Goal: Task Accomplishment & Management: Complete application form

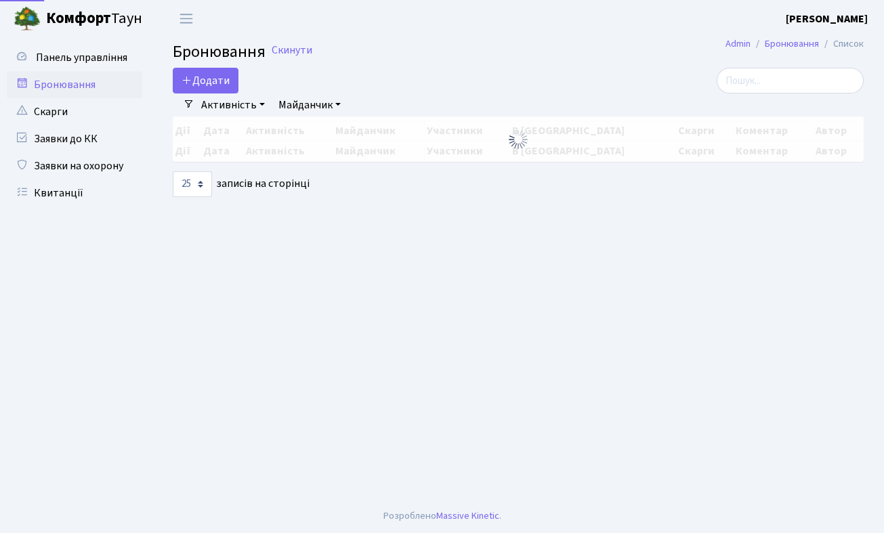
select select "25"
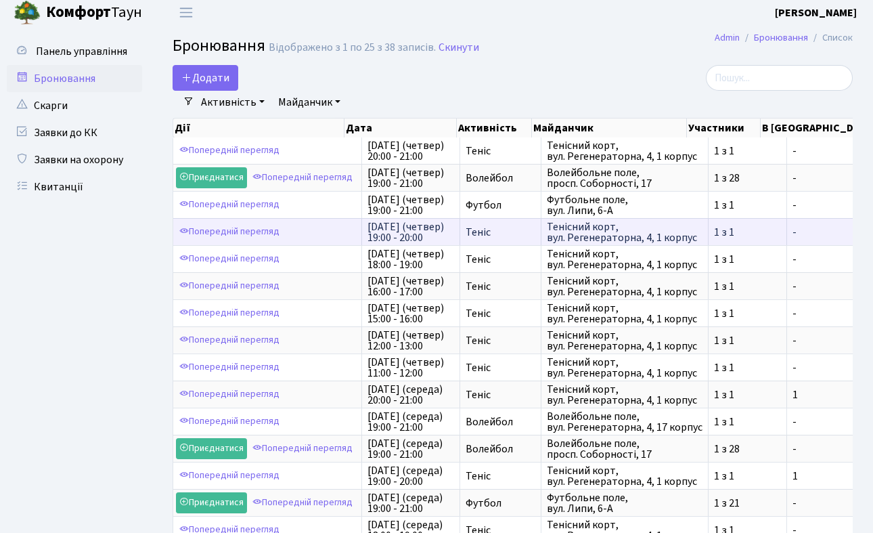
scroll to position [7, 0]
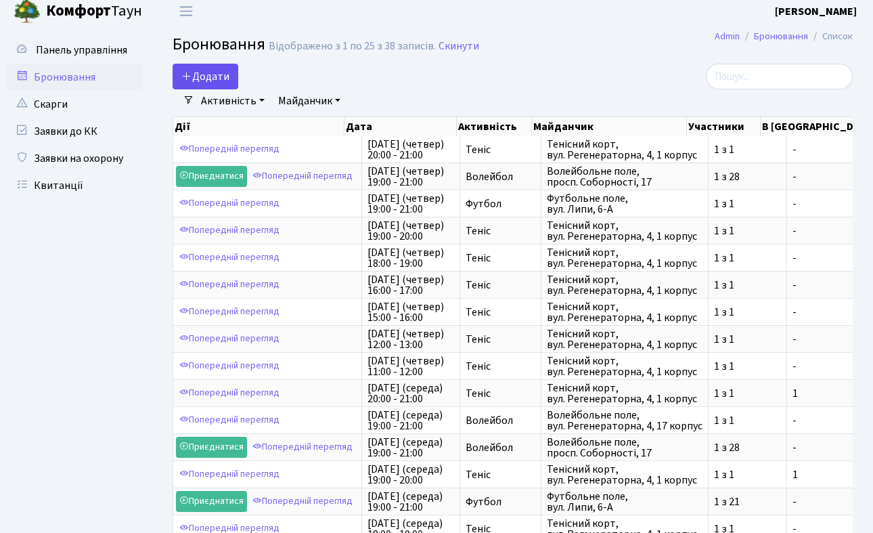
click at [219, 71] on button "Додати" at bounding box center [206, 77] width 66 height 26
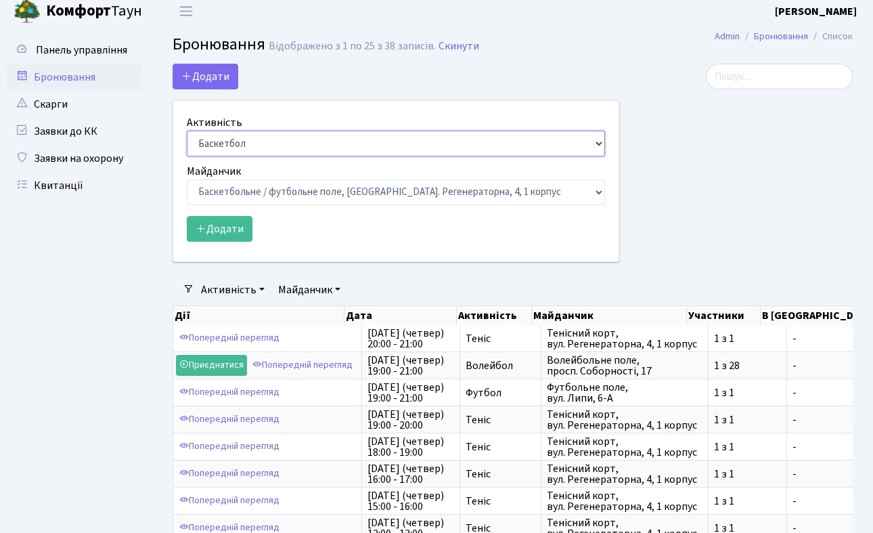
select select "1"
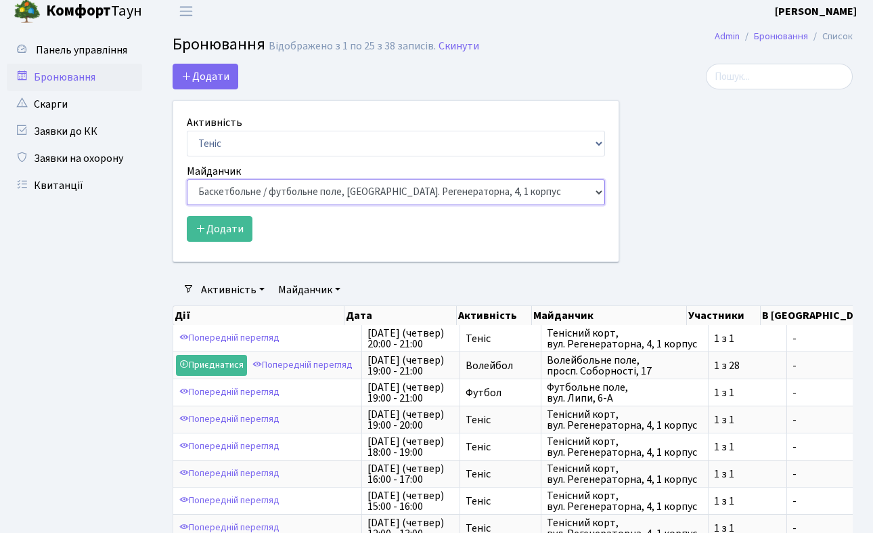
select select "1"
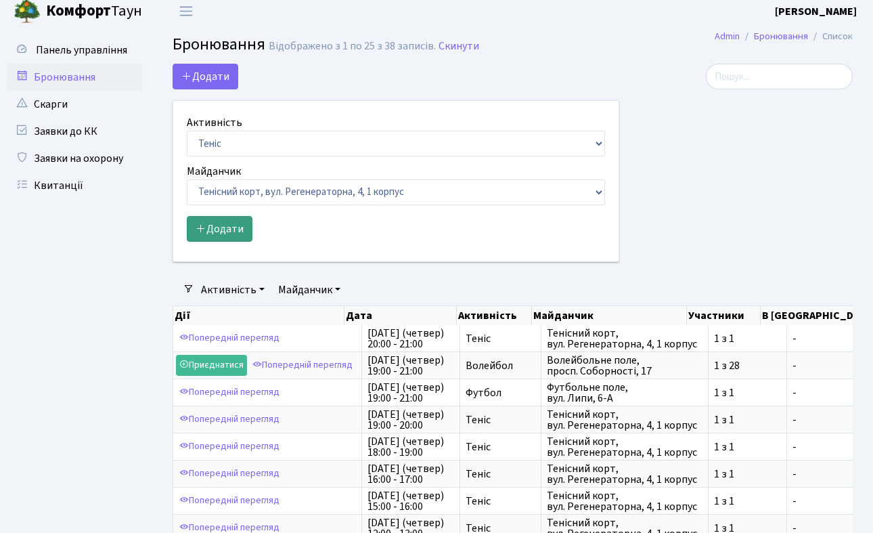
click at [232, 234] on button "Додати" at bounding box center [220, 229] width 66 height 26
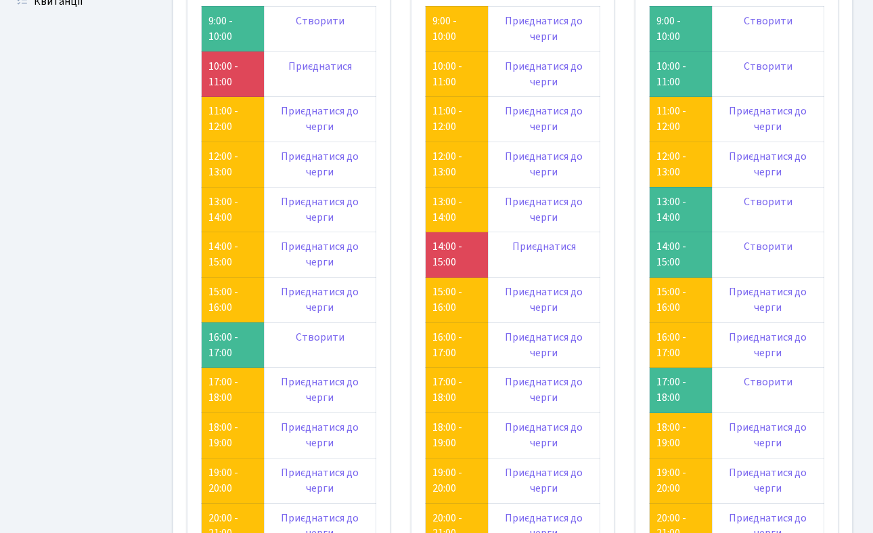
scroll to position [167, 0]
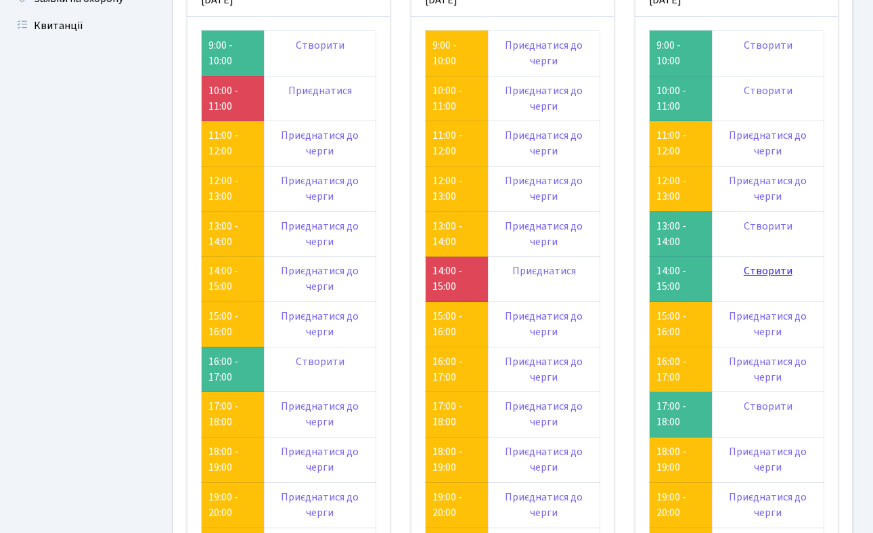
click at [764, 267] on link "Створити" at bounding box center [768, 270] width 49 height 15
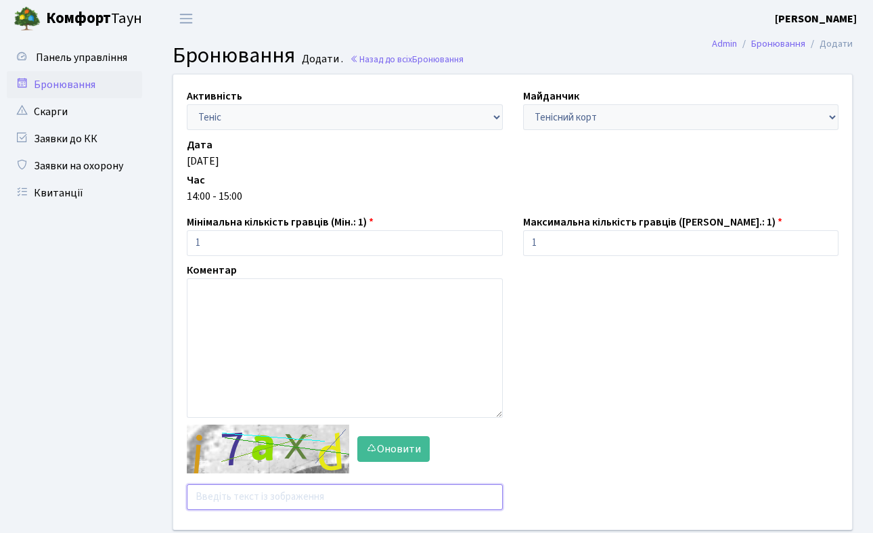
click at [262, 496] on input "text" at bounding box center [345, 497] width 316 height 26
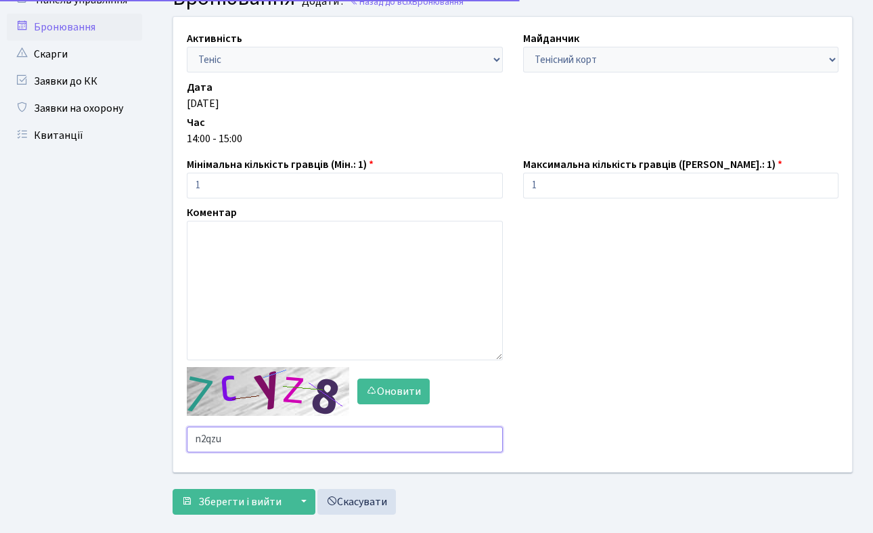
scroll to position [57, 0]
click at [210, 441] on input "n2qzu" at bounding box center [345, 440] width 316 height 26
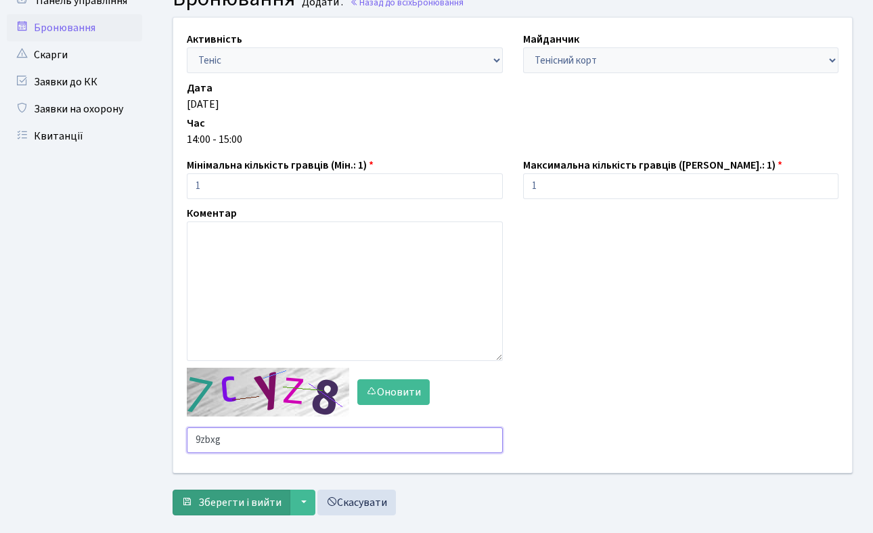
type input "9zbxg"
click at [223, 509] on span "Зберегти і вийти" at bounding box center [239, 502] width 83 height 15
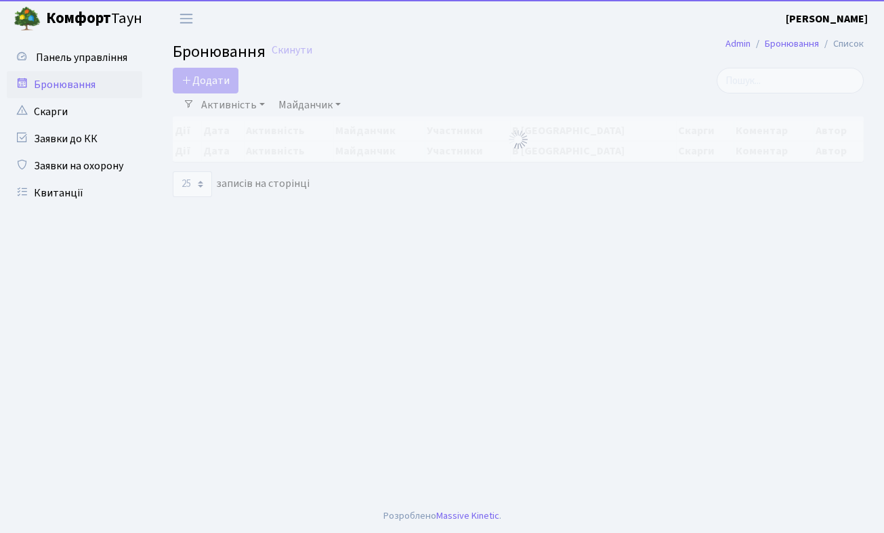
select select "25"
